Goal: Information Seeking & Learning: Check status

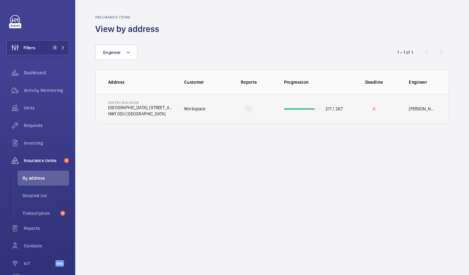
click at [186, 112] on td "Workspace" at bounding box center [199, 108] width 50 height 29
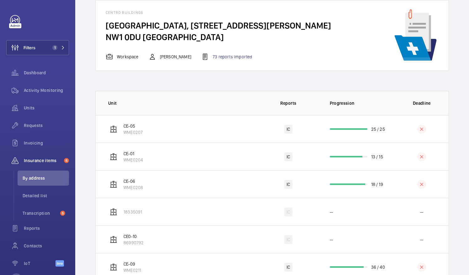
scroll to position [63, 0]
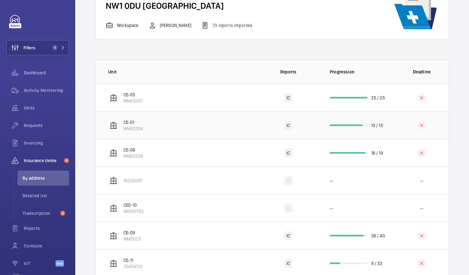
click at [211, 139] on td "CE-01 WME0204" at bounding box center [177, 125] width 162 height 28
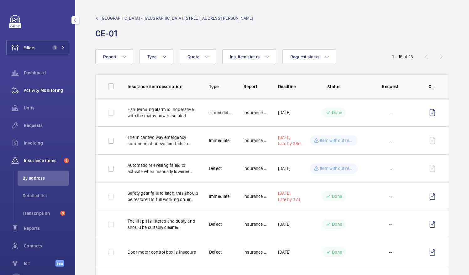
click at [41, 92] on span "Activity Monitoring" at bounding box center [46, 90] width 45 height 6
